Goal: Task Accomplishment & Management: Use online tool/utility

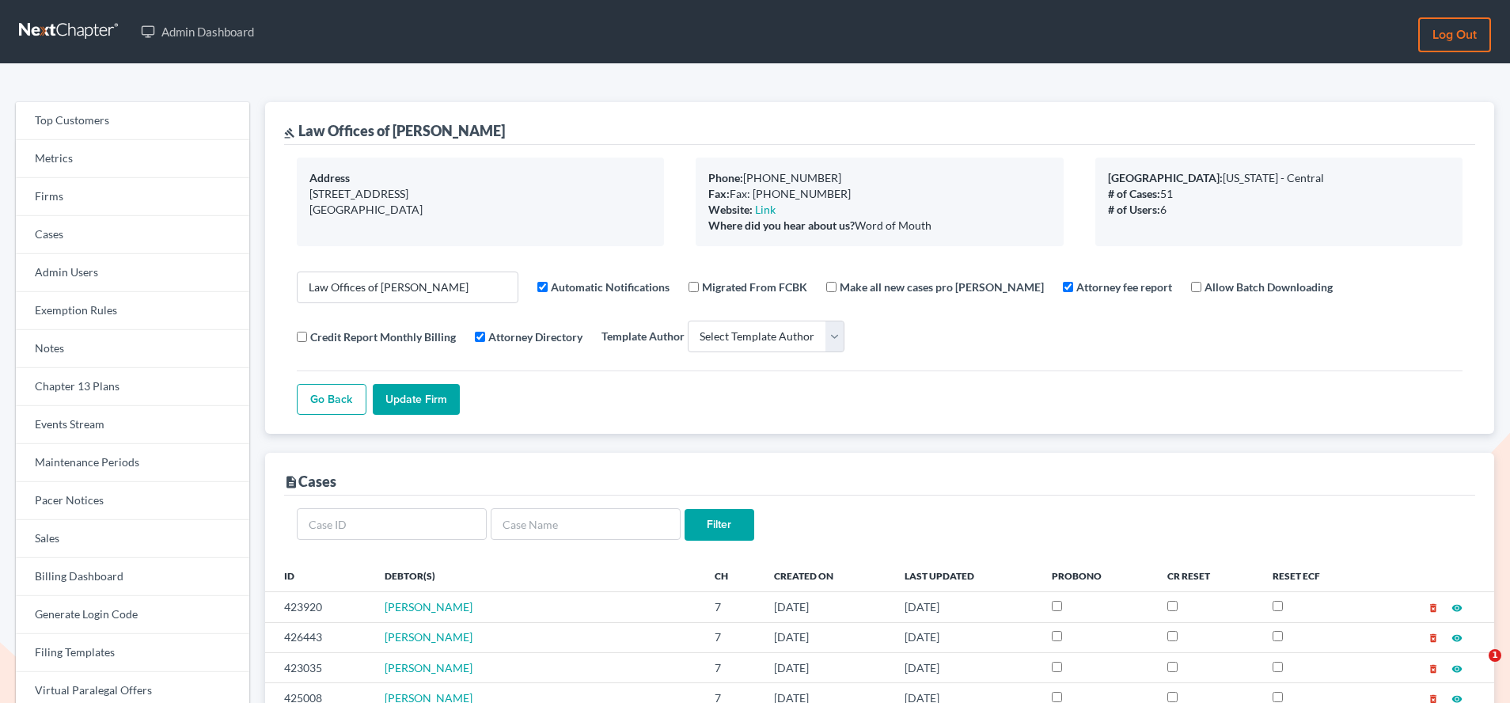
select select
click at [96, 195] on link "Firms" at bounding box center [132, 197] width 233 height 38
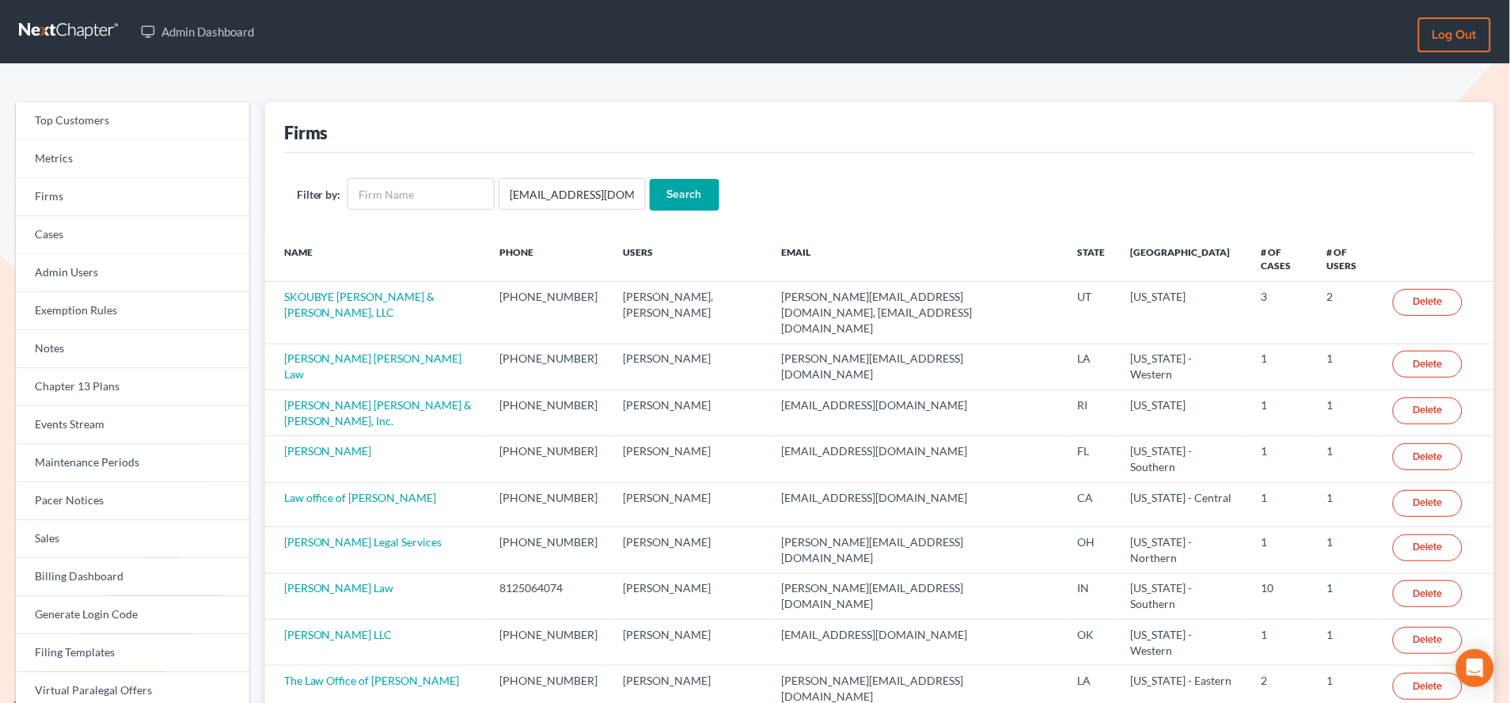
scroll to position [0, 33]
type input "slengram@meredithlawfirm.com"
click at [698, 197] on input "Search" at bounding box center [685, 195] width 70 height 32
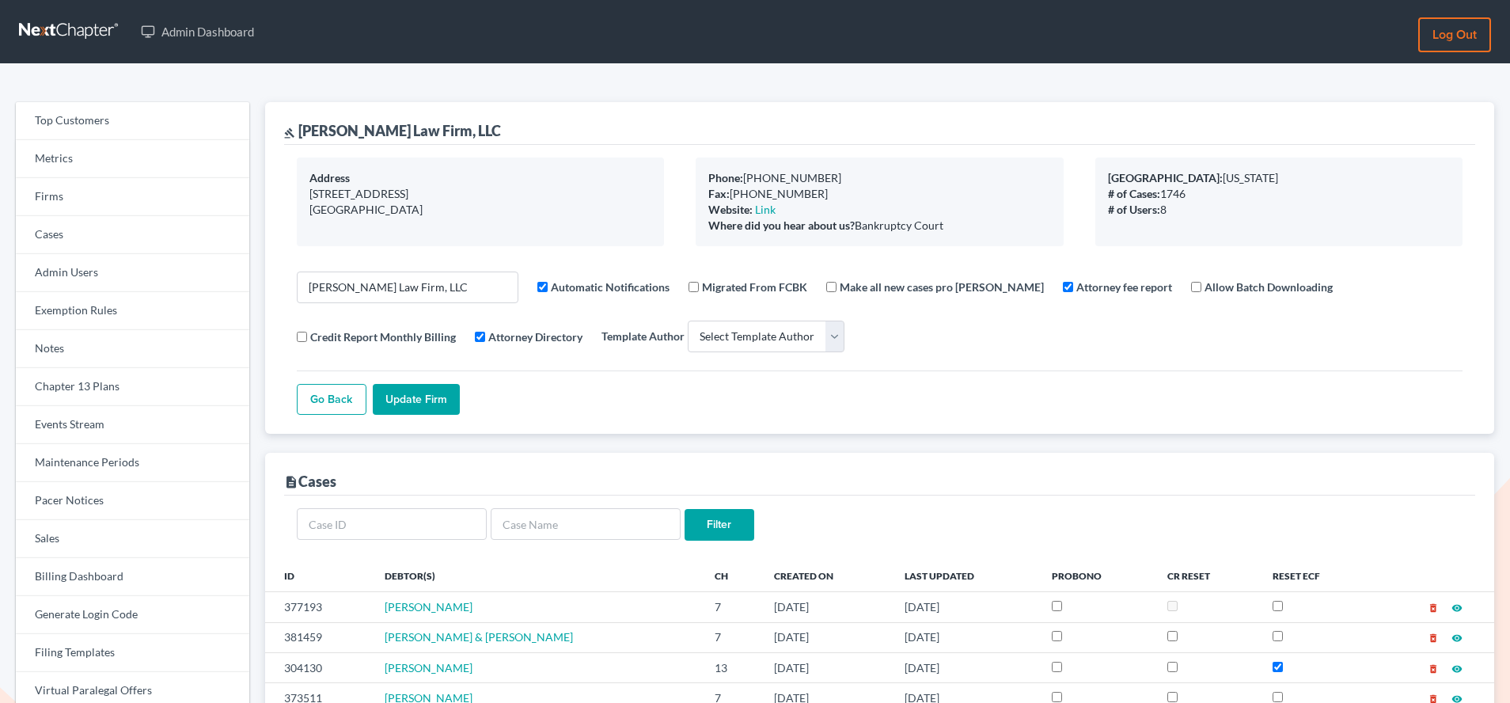
select select
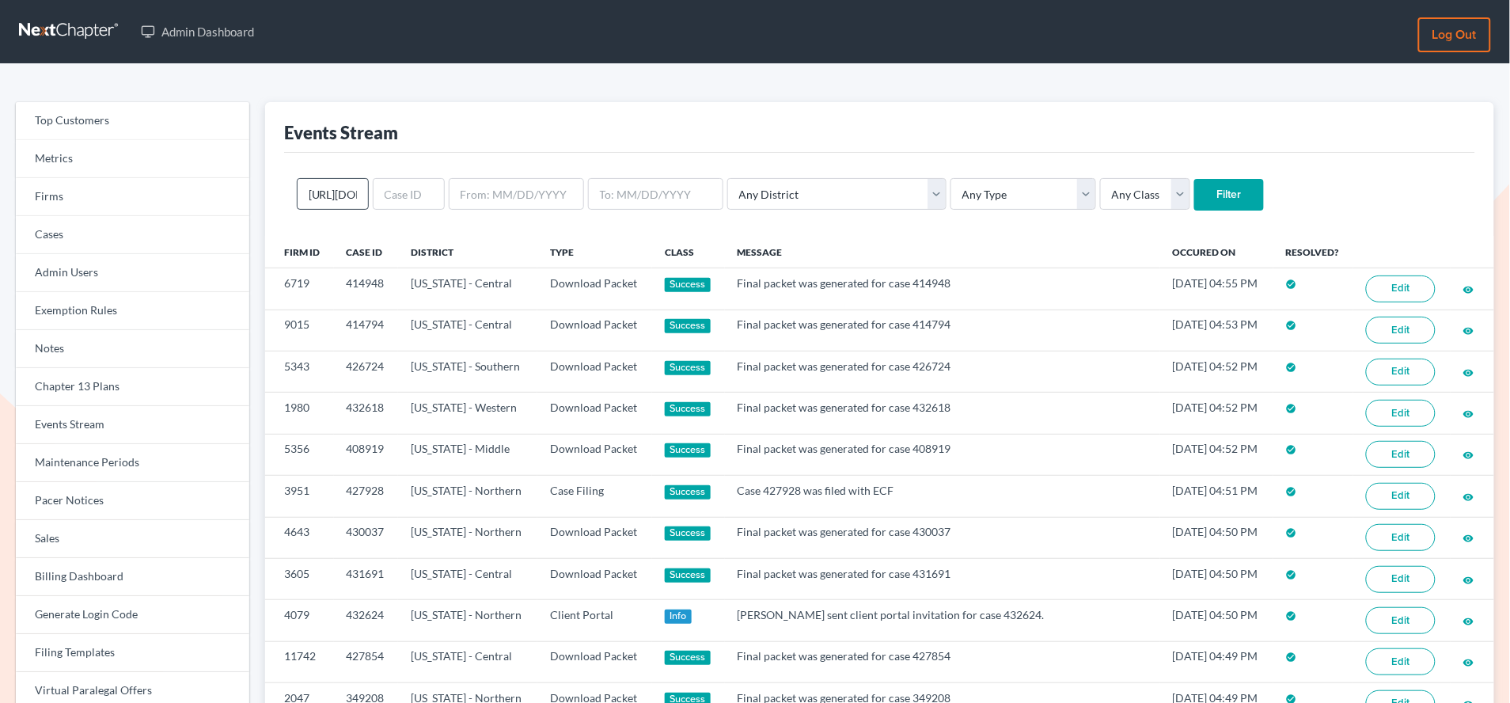
click at [335, 192] on input "https://app.nextchapterbk.com/admin/firms/4158#/" at bounding box center [333, 194] width 72 height 32
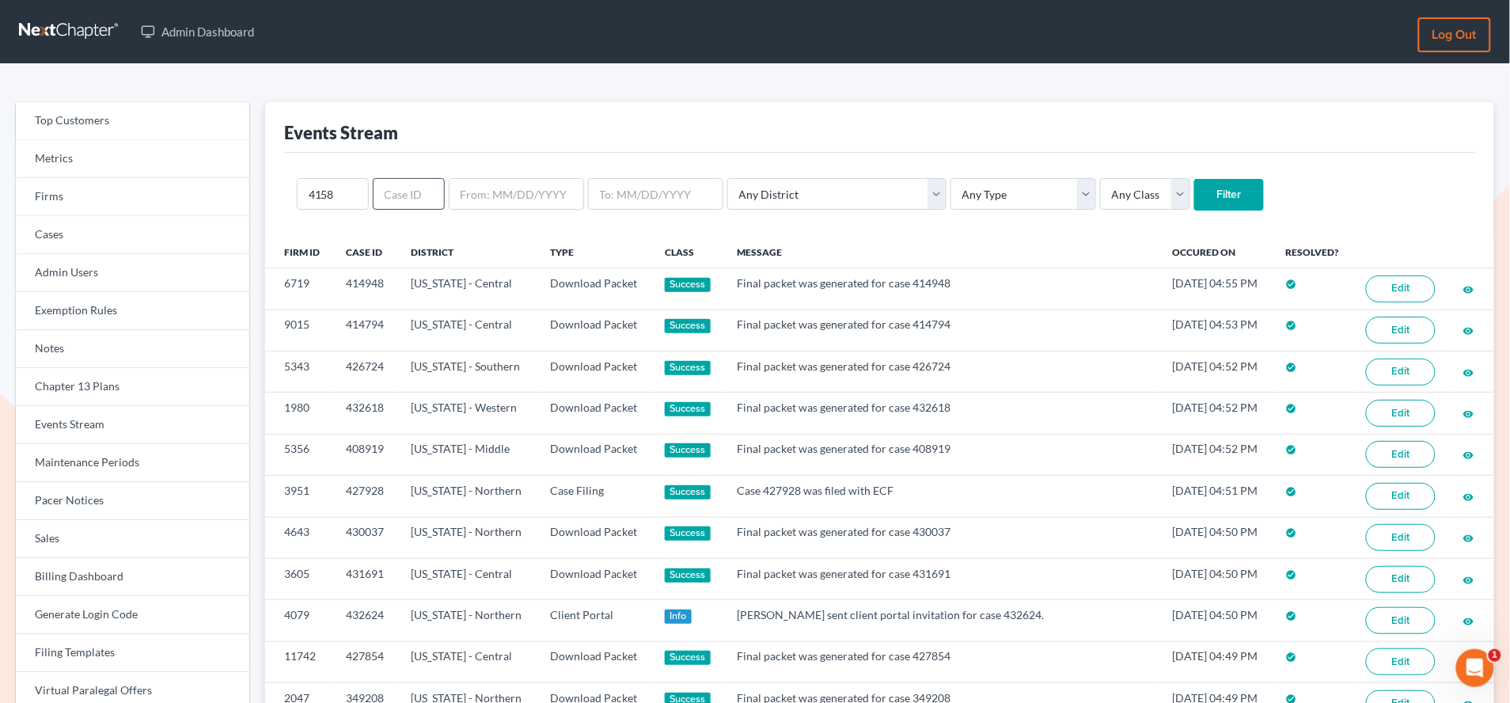
type input "4158"
click at [1194, 179] on input "Filter" at bounding box center [1229, 195] width 70 height 32
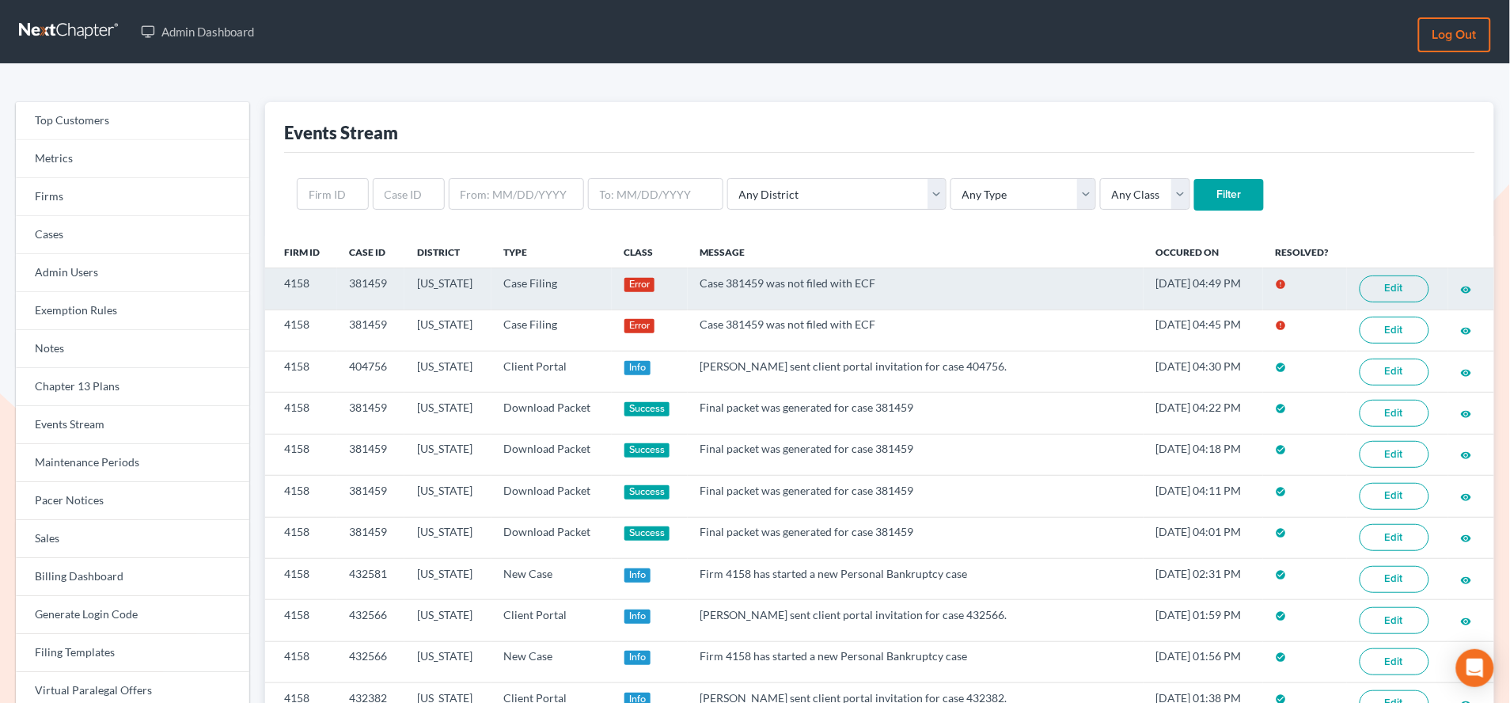
click at [1437, 284] on td "Edit" at bounding box center [1397, 288] width 101 height 41
click at [1413, 288] on link "Edit" at bounding box center [1395, 288] width 70 height 27
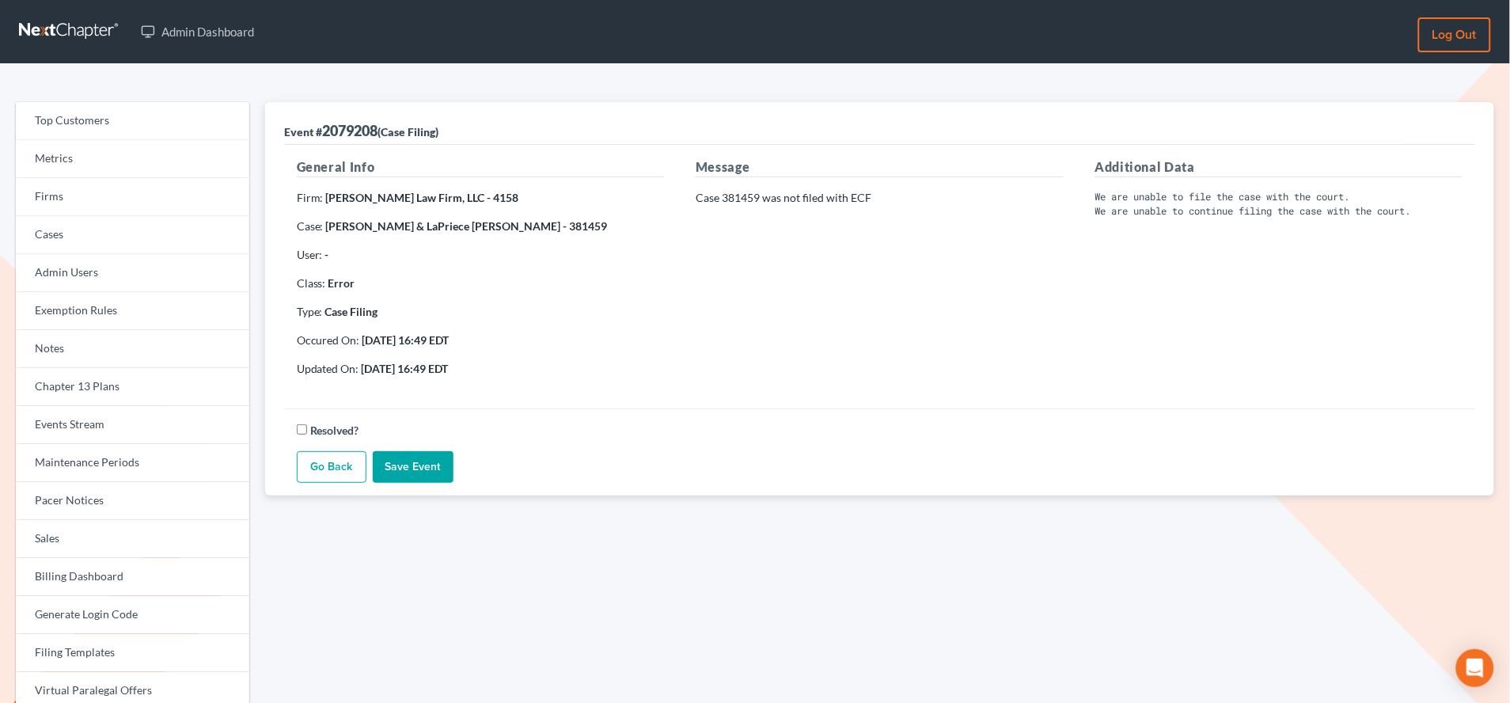
click at [534, 224] on strong "[PERSON_NAME] & LaPriece [PERSON_NAME] - 381459" at bounding box center [467, 225] width 282 height 13
